Goal: Task Accomplishment & Management: Manage account settings

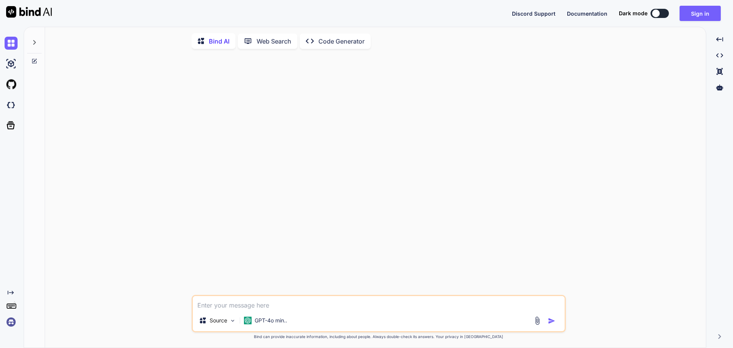
type textarea "x"
click at [24, 12] on img at bounding box center [29, 11] width 46 height 11
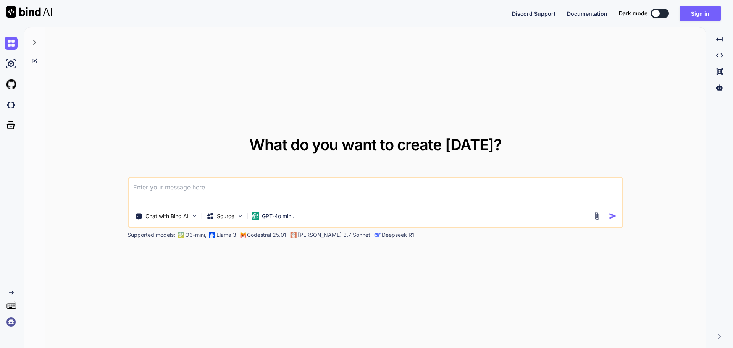
click at [300, 198] on textarea at bounding box center [375, 192] width 493 height 28
paste textarea
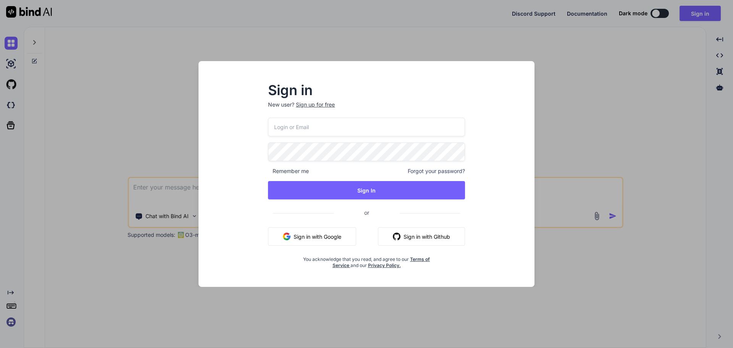
click at [450, 176] on div at bounding box center [382, 209] width 156 height 96
click at [314, 235] on button "Sign in with Google" at bounding box center [312, 236] width 88 height 18
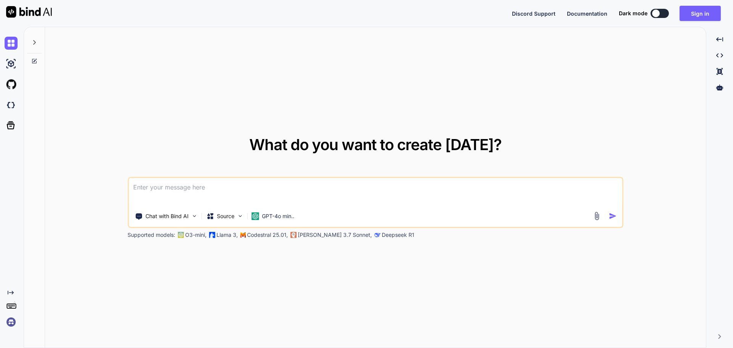
click at [334, 178] on textarea at bounding box center [375, 192] width 493 height 28
paste textarea
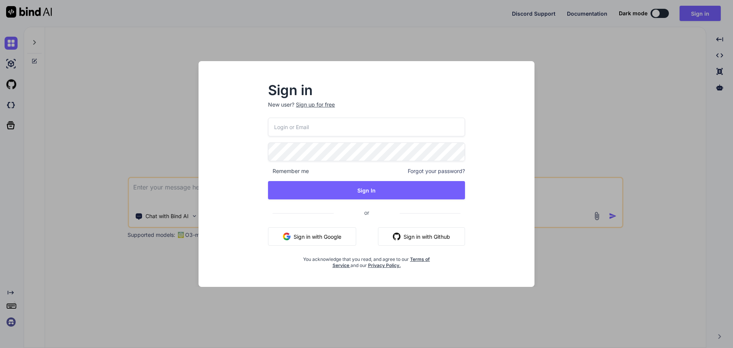
click at [449, 182] on div at bounding box center [382, 209] width 156 height 96
click at [173, 87] on div "Sign in New user? Sign up for free Remember me Forgot your password? Sign In or…" at bounding box center [366, 174] width 733 height 348
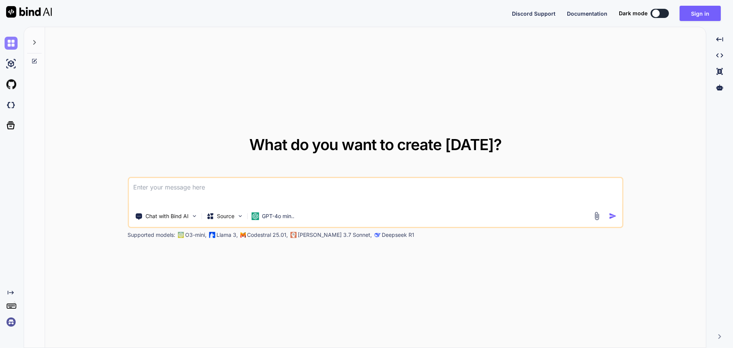
click at [13, 48] on img at bounding box center [11, 43] width 13 height 13
click at [703, 12] on button "Sign in" at bounding box center [699, 13] width 41 height 15
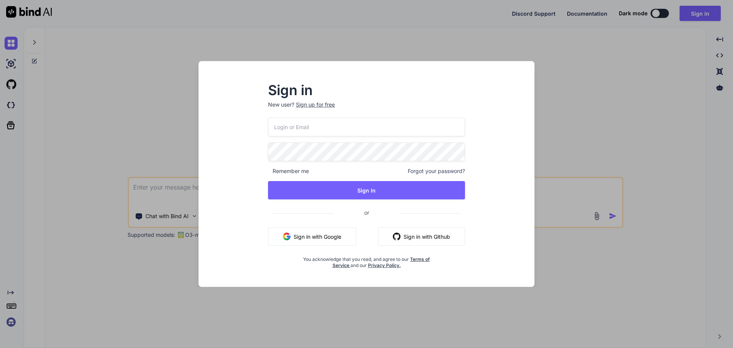
click at [375, 127] on input "email" at bounding box center [366, 127] width 197 height 19
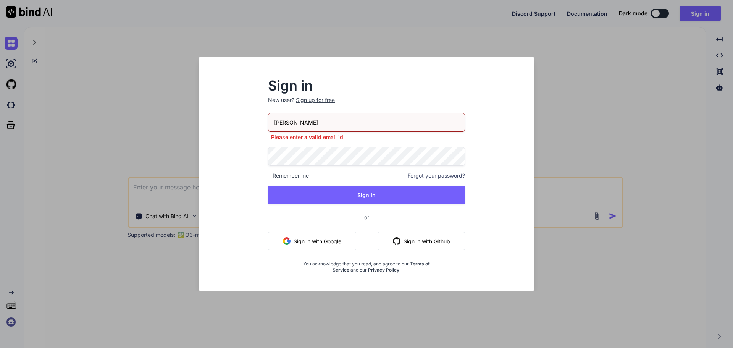
click at [301, 171] on div "[PERSON_NAME] Please enter a valid email id Remember me Forgot your password? S…" at bounding box center [366, 193] width 197 height 160
click at [311, 122] on input "[PERSON_NAME]" at bounding box center [366, 122] width 197 height 19
type input "[EMAIL_ADDRESS][DOMAIN_NAME]"
click at [427, 176] on div "[EMAIL_ADDRESS][DOMAIN_NAME] Please enter a valid email id Remember me Forgot y…" at bounding box center [366, 193] width 197 height 160
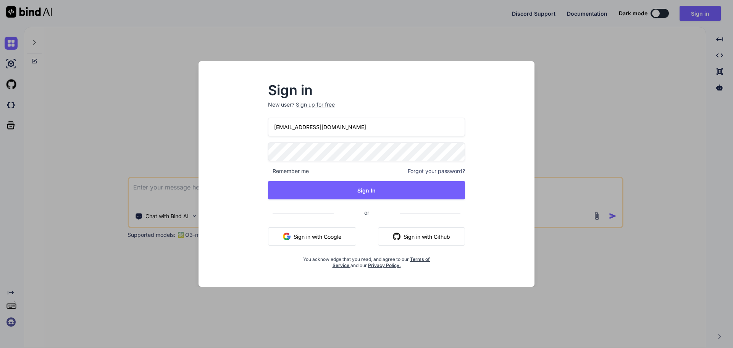
click at [350, 52] on div "Sign in New user? Sign up for free [EMAIL_ADDRESS][DOMAIN_NAME] Remember me For…" at bounding box center [366, 174] width 733 height 348
